Goal: Book appointment/travel/reservation

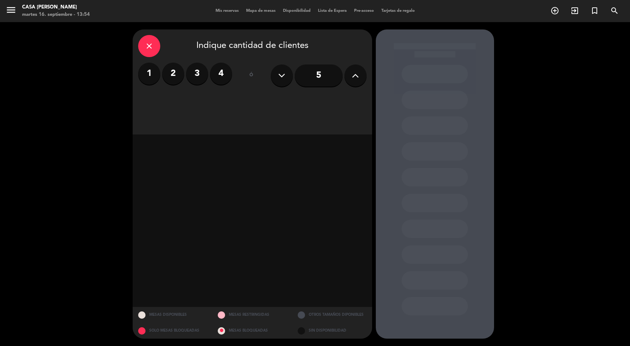
click at [157, 64] on div "1 2 3 4" at bounding box center [185, 74] width 94 height 22
click at [175, 65] on label "2" at bounding box center [173, 74] width 22 height 22
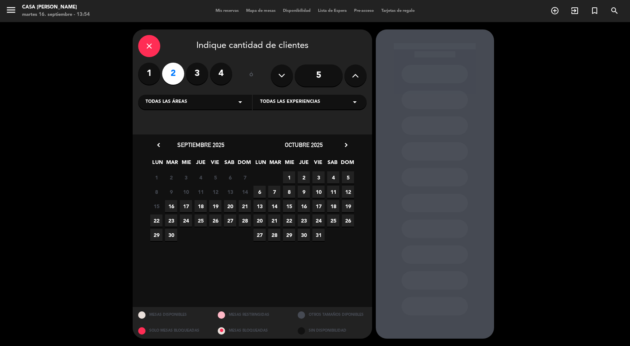
click at [205, 204] on span "18" at bounding box center [201, 206] width 12 height 12
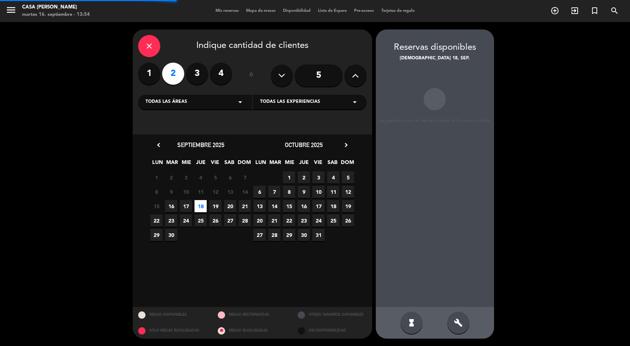
click at [215, 206] on span "19" at bounding box center [215, 206] width 12 height 12
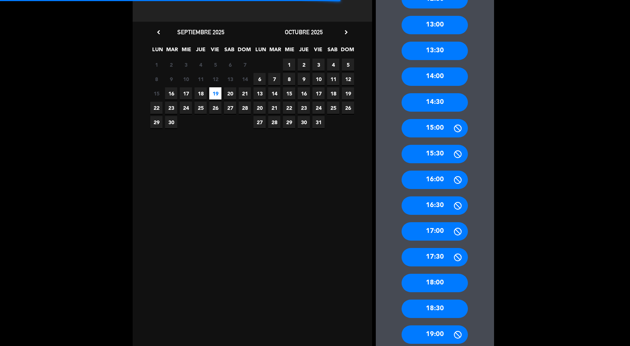
scroll to position [151, 0]
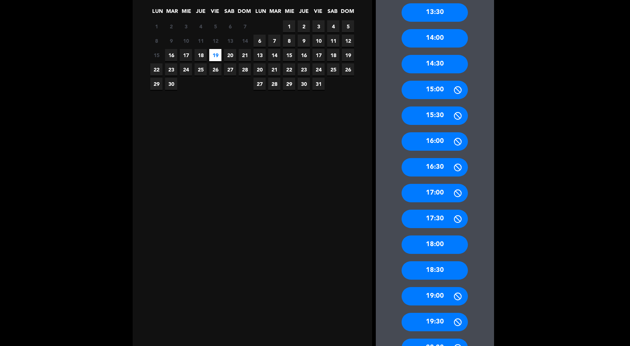
click at [443, 274] on div "18:30" at bounding box center [435, 270] width 66 height 18
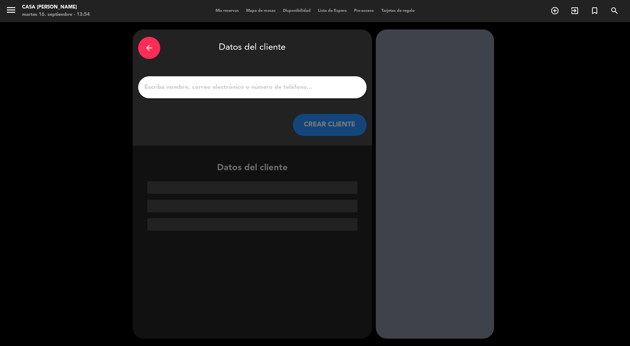
scroll to position [0, 0]
click at [247, 85] on input "1" at bounding box center [252, 87] width 217 height 10
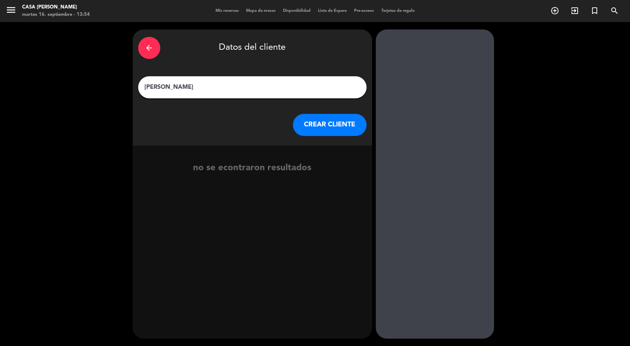
click at [252, 83] on input "[PERSON_NAME]" at bounding box center [252, 87] width 217 height 10
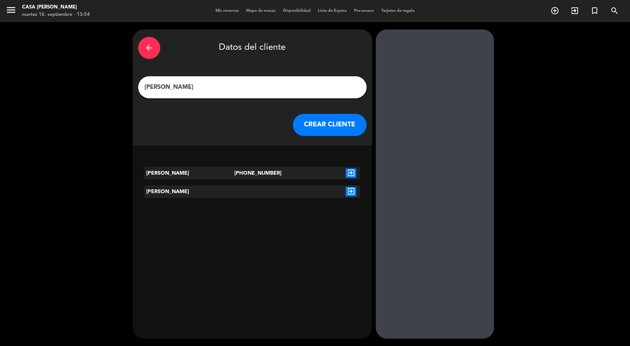
type input "[PERSON_NAME]"
click at [325, 182] on div "[PERSON_NAME] [PHONE_NUMBER] exit_to_app [PERSON_NAME] exit_to_app" at bounding box center [253, 187] width 240 height 52
click at [342, 172] on div "exit_to_app" at bounding box center [351, 173] width 18 height 13
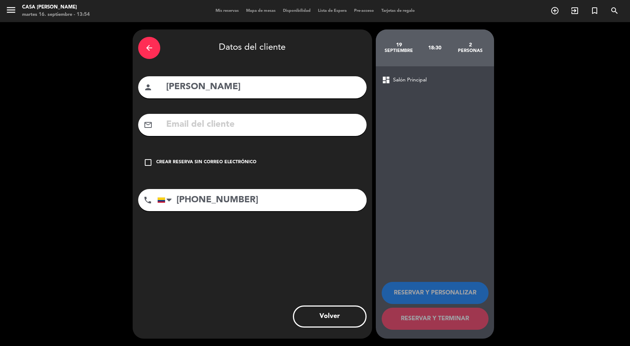
click at [210, 164] on div "Crear reserva sin correo electrónico" at bounding box center [206, 162] width 100 height 7
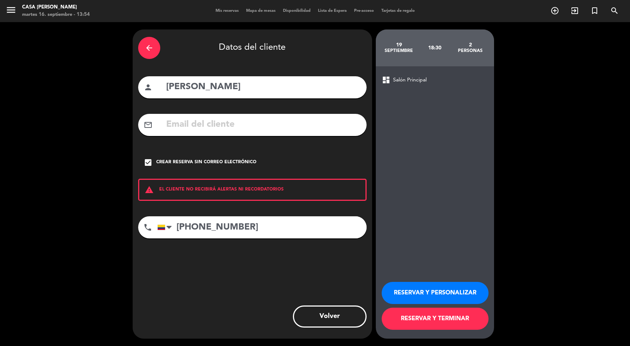
click at [449, 322] on button "RESERVAR Y TERMINAR" at bounding box center [435, 319] width 107 height 22
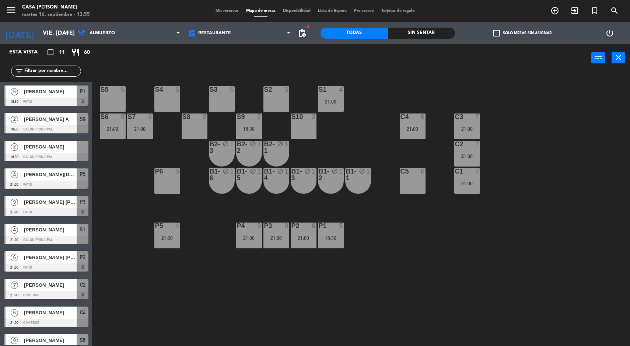
click at [244, 122] on div "S9 2 18:30" at bounding box center [249, 126] width 26 height 26
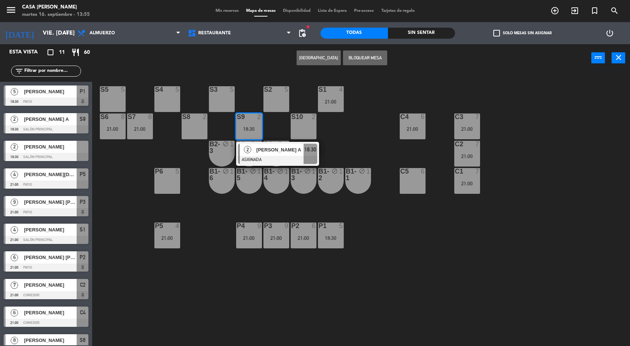
click at [291, 154] on div "[PERSON_NAME] A" at bounding box center [280, 150] width 48 height 12
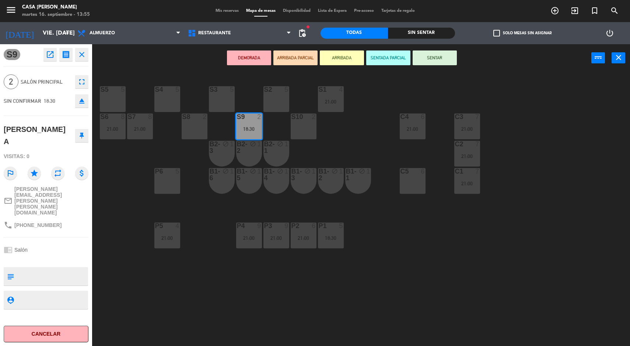
click at [363, 259] on div "S5 5 S4 5 S3 5 S2 5 S1 4 21:00 S6 8 21:00 S7 8 21:00 S8 2 S9 2 18:30 S10 2 C3 7…" at bounding box center [364, 210] width 532 height 274
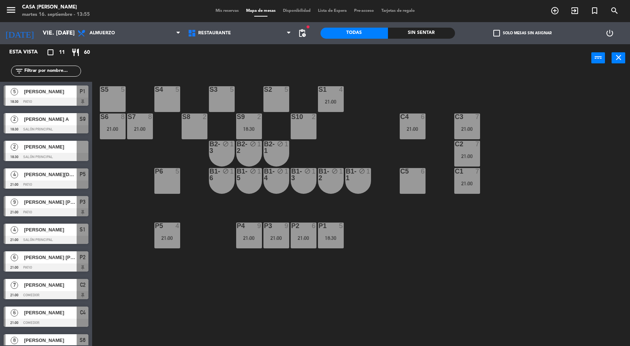
click at [245, 135] on div "S9 2 18:30" at bounding box center [249, 126] width 26 height 26
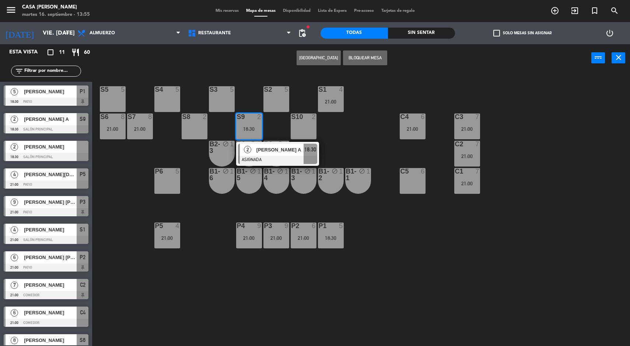
click at [263, 150] on span "[PERSON_NAME] A" at bounding box center [279, 150] width 47 height 8
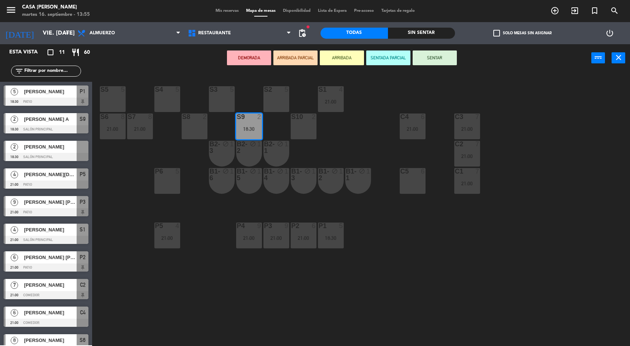
click at [106, 95] on div "S5 5" at bounding box center [113, 99] width 26 height 26
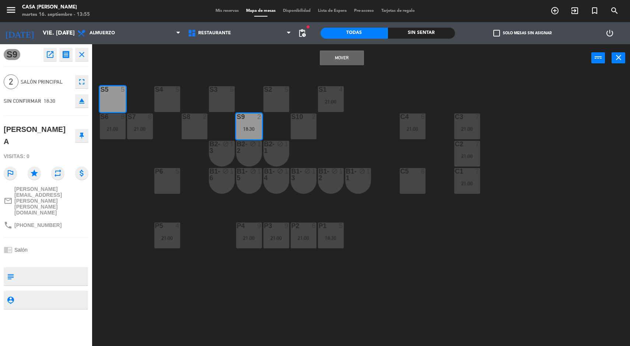
click at [333, 63] on button "Mover" at bounding box center [342, 57] width 44 height 15
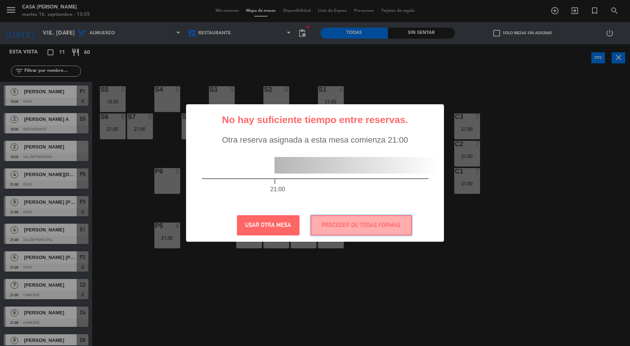
click at [387, 222] on button "PROCEDER DE TODAS FORMAS" at bounding box center [361, 225] width 101 height 20
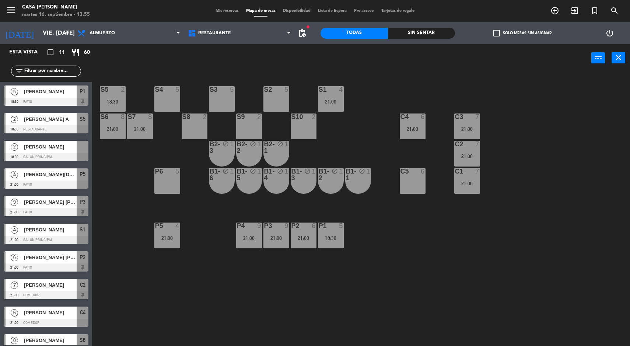
click at [406, 231] on div "S5 2 18:30 S4 5 S3 5 S2 5 S1 4 21:00 S6 8 21:00 S7 8 21:00 S8 2 S9 2 S10 2 C3 7…" at bounding box center [364, 210] width 532 height 274
click at [123, 194] on div "S5 2 18:30 | 21:00 S4 5 S3 5 S2 5 S1 5 S6 8 21:00 S7 8 21:00 S8 2 S9 2 18:30 S1…" at bounding box center [364, 210] width 532 height 274
click at [115, 99] on span "21:00" at bounding box center [118, 102] width 11 height 6
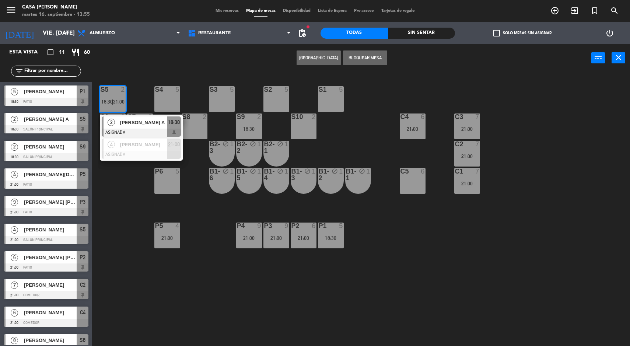
click at [162, 157] on div at bounding box center [141, 155] width 79 height 8
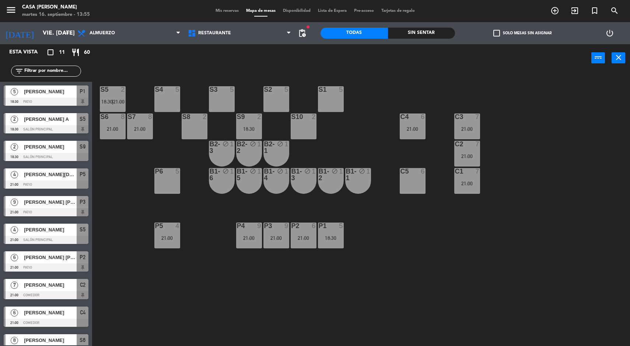
click at [146, 104] on div "S5 2 18:30 | 21:00 S4 5 S3 5 S2 5 S1 5 S6 8 21:00 S7 8 21:00 S8 2 S9 2 18:30 S1…" at bounding box center [364, 210] width 532 height 274
click at [115, 91] on div at bounding box center [112, 89] width 12 height 7
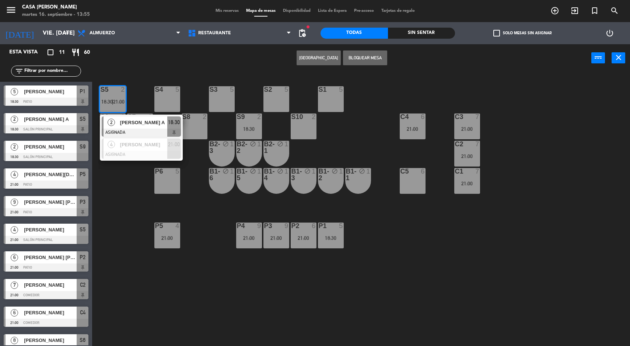
click at [149, 143] on span "[PERSON_NAME]" at bounding box center [143, 145] width 47 height 8
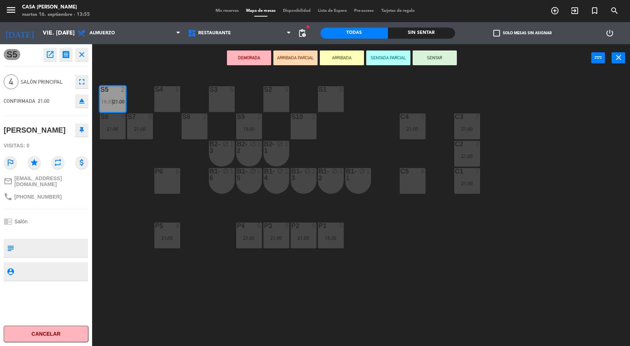
click at [436, 269] on div "S5 2 18:30 | 21:00 S4 5 S3 5 S2 5 S1 5 S6 8 21:00 S7 8 21:00 S8 2 S9 2 18:30 S1…" at bounding box center [364, 210] width 532 height 274
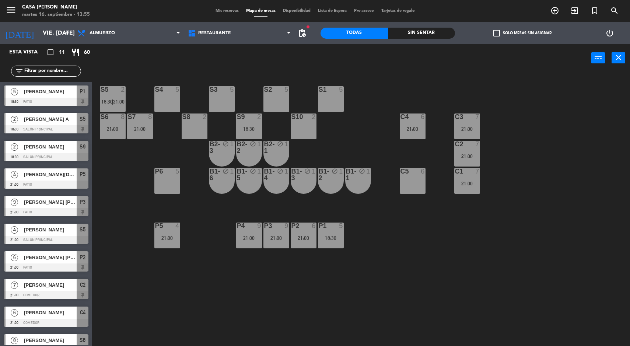
click at [49, 31] on input "vie. [DATE]" at bounding box center [78, 33] width 78 height 14
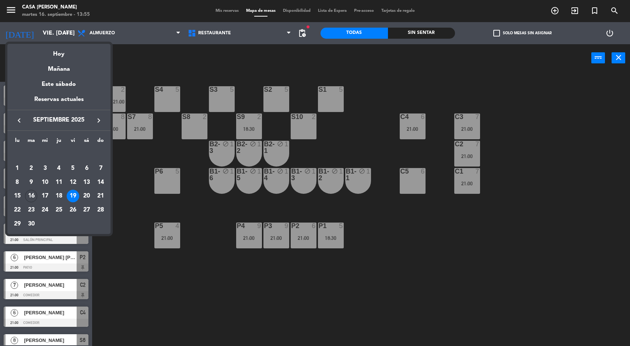
click at [57, 55] on div "Hoy" at bounding box center [58, 51] width 103 height 15
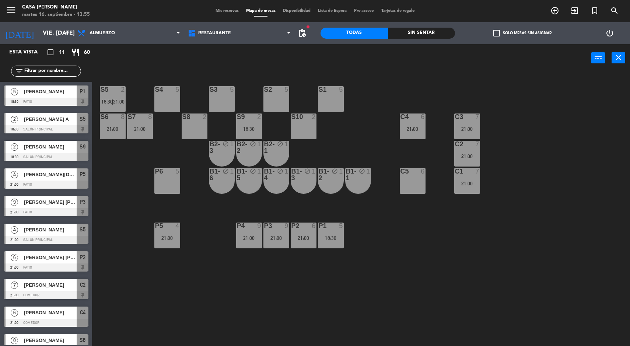
type input "[DATE] sep."
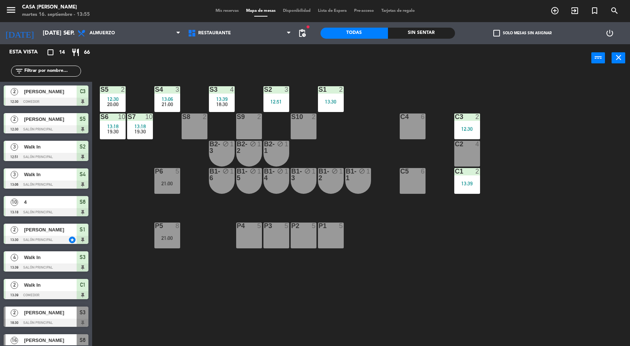
click at [420, 33] on div "Sin sentar" at bounding box center [421, 33] width 67 height 11
